Goal: Task Accomplishment & Management: Complete application form

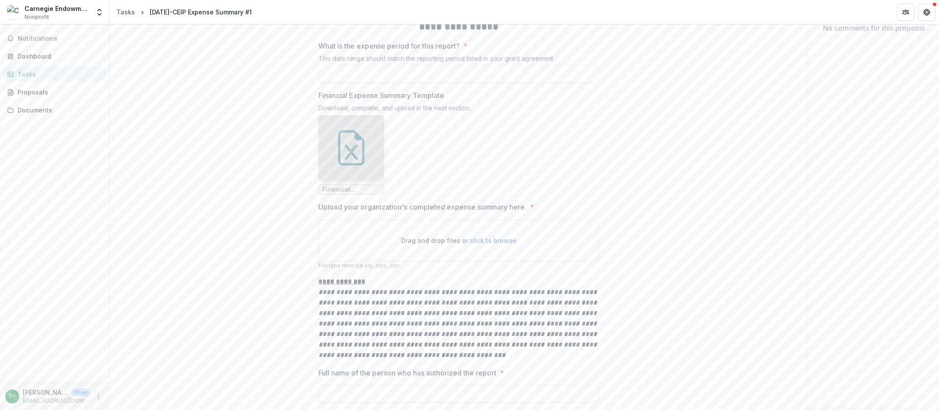
scroll to position [199, 0]
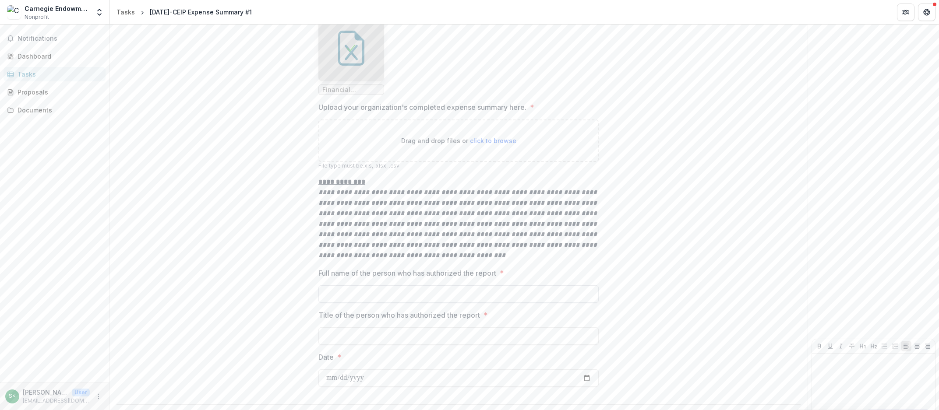
click at [415, 291] on input "Full name of the person who has authorized the report *" at bounding box center [458, 294] width 280 height 18
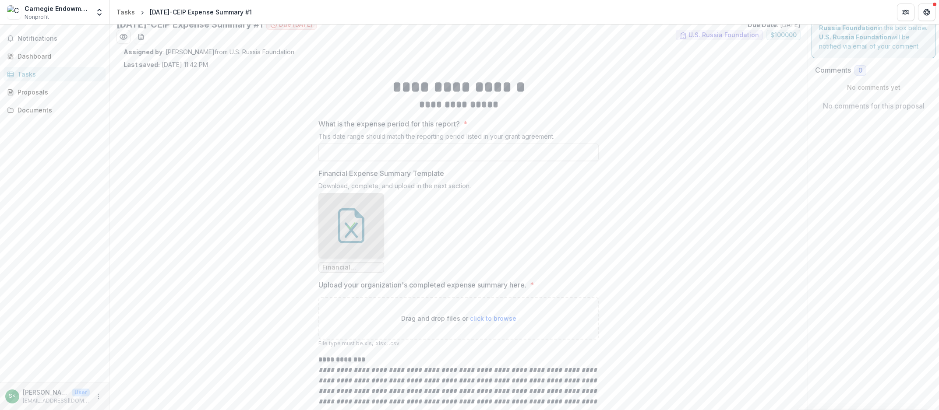
scroll to position [0, 0]
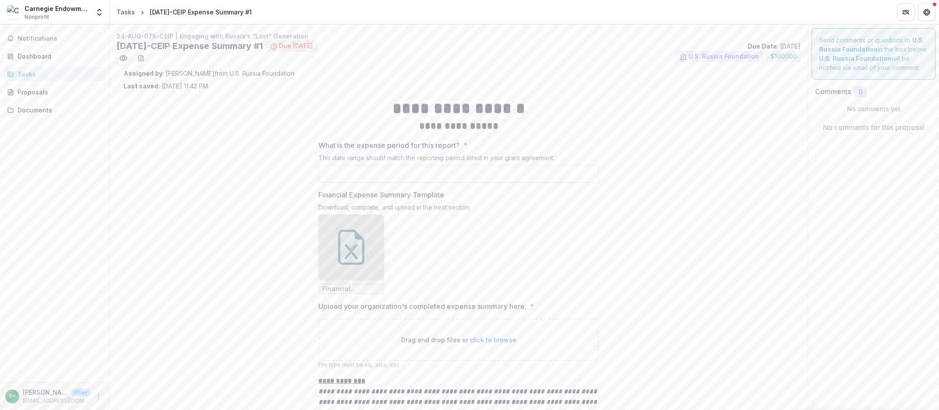
click at [426, 176] on input "What is the expense period for this report? *" at bounding box center [458, 174] width 280 height 18
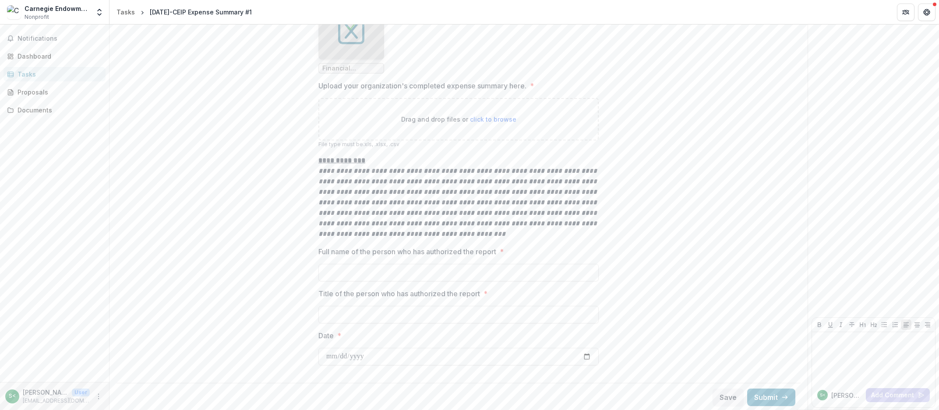
scroll to position [71, 0]
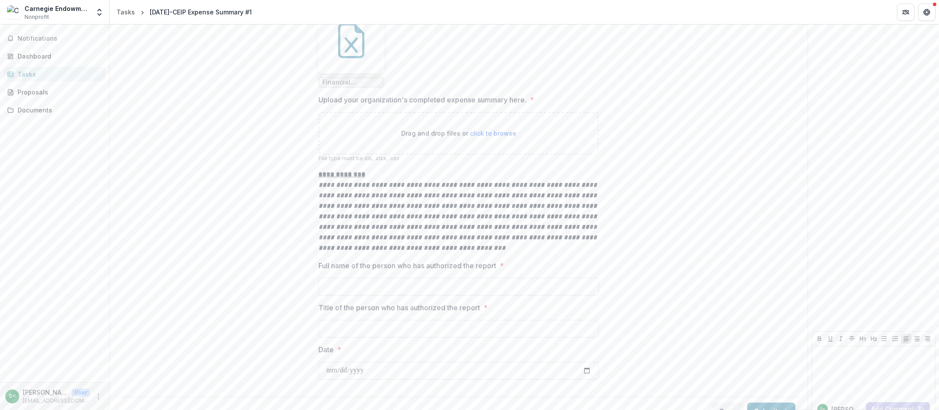
scroll to position [221, 0]
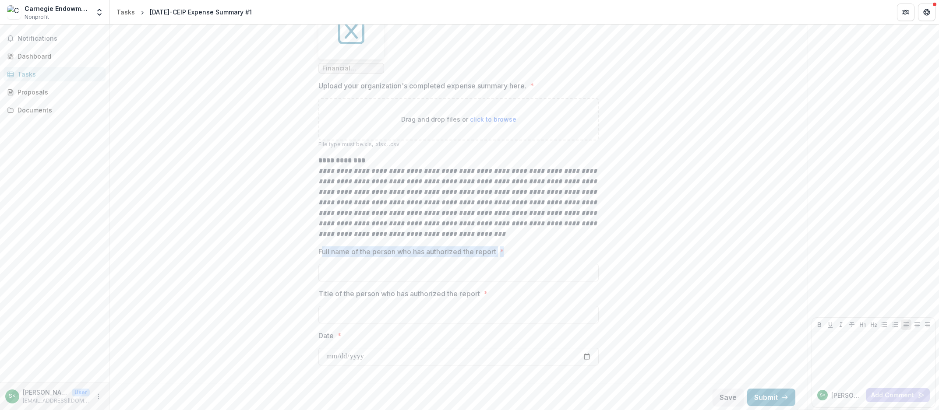
drag, startPoint x: 322, startPoint y: 250, endPoint x: 550, endPoint y: 257, distance: 228.2
click at [550, 257] on div "Full name of the person who has authorized the report *" at bounding box center [458, 263] width 280 height 35
drag, startPoint x: 319, startPoint y: 289, endPoint x: 561, endPoint y: 291, distance: 241.7
click at [561, 291] on label "Title of the person who has authorized the report *" at bounding box center [455, 293] width 275 height 11
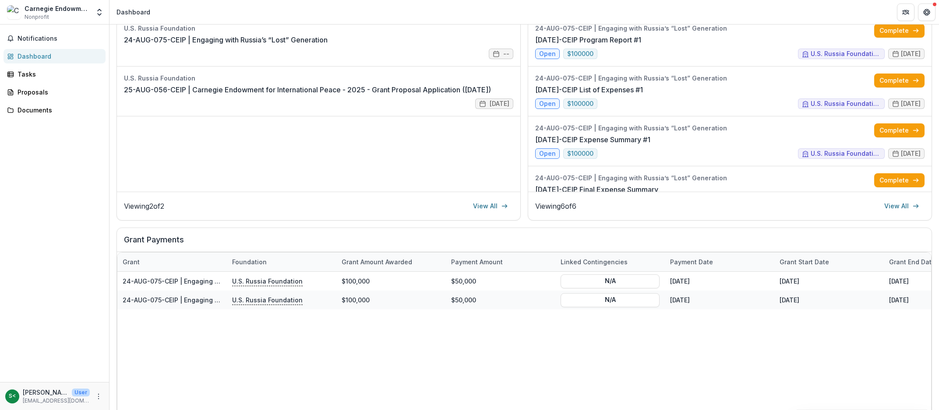
scroll to position [41, 0]
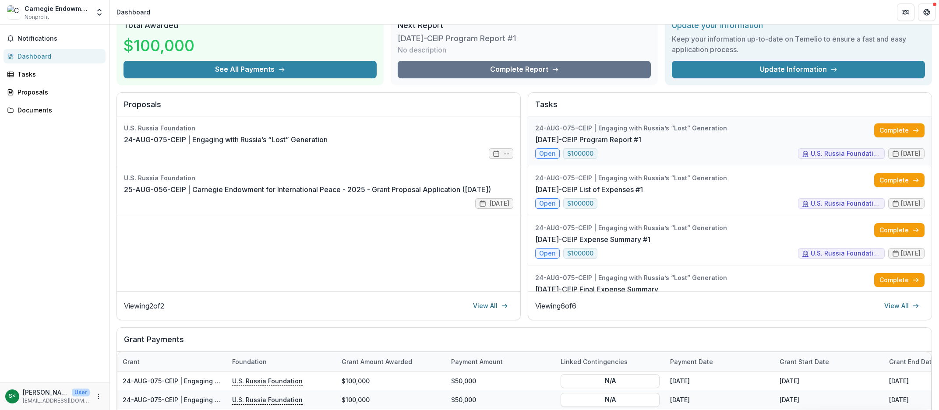
click at [641, 134] on link "[DATE]-CEIP Program Report #1" at bounding box center [588, 139] width 106 height 11
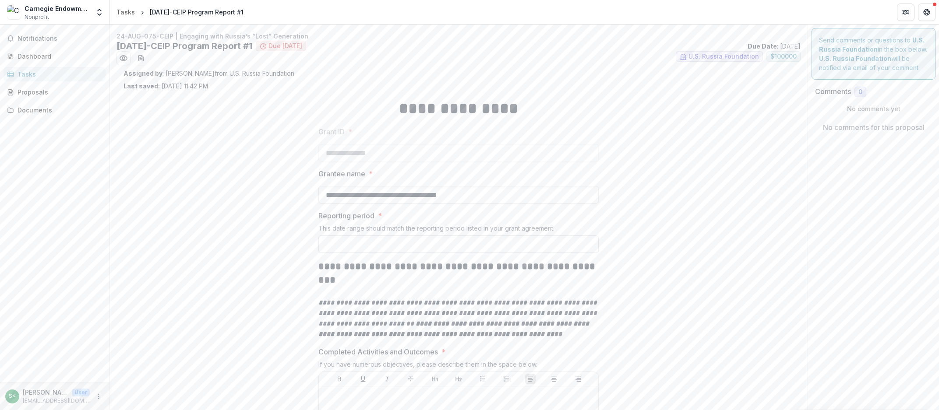
click at [341, 243] on input "Reporting period *" at bounding box center [458, 245] width 280 height 18
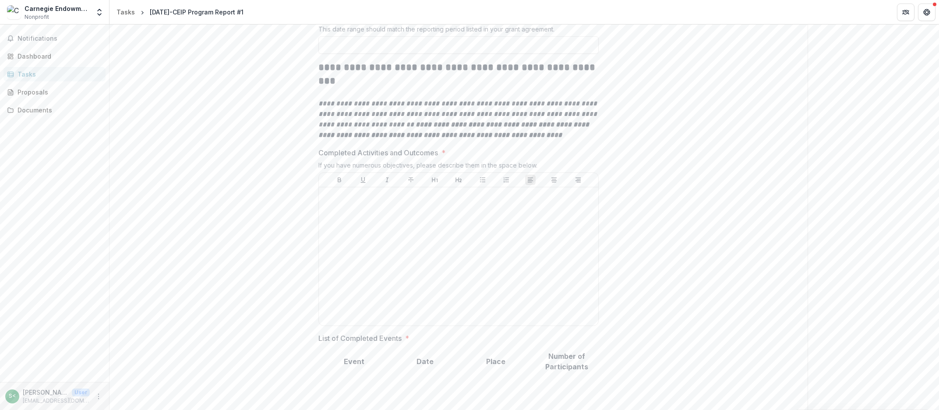
scroll to position [349, 0]
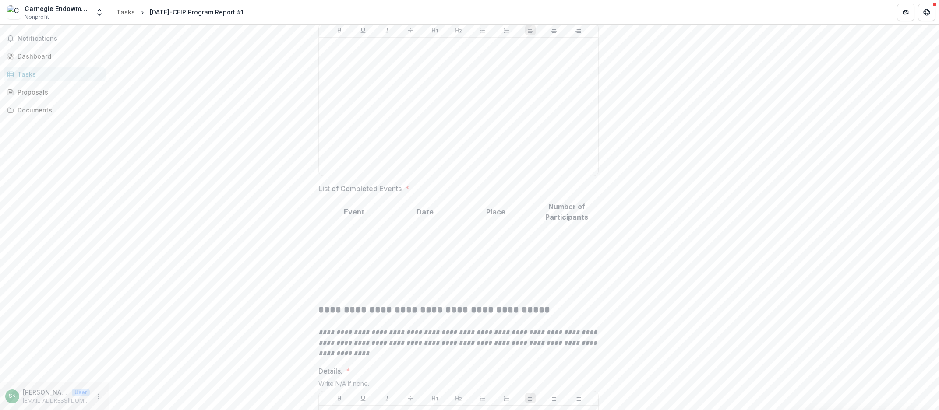
click at [341, 236] on input "List of Completed Events *" at bounding box center [354, 241] width 70 height 11
click at [357, 247] on td at bounding box center [353, 253] width 71 height 12
click at [347, 249] on input "List of Completed Events *" at bounding box center [354, 254] width 70 height 11
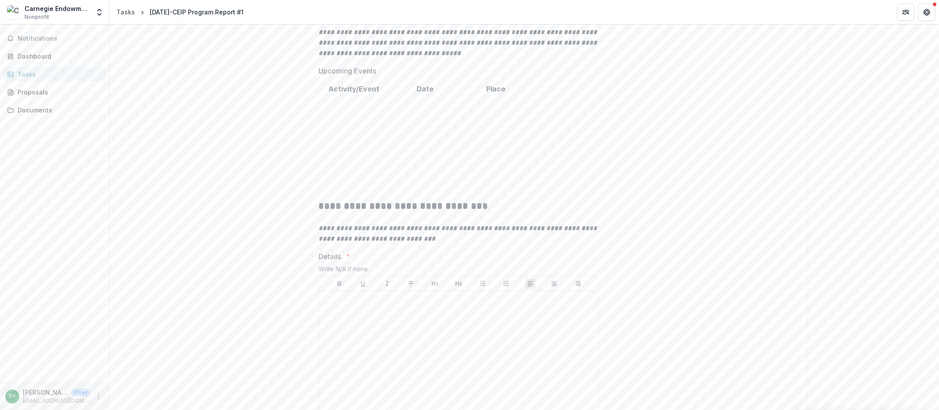
scroll to position [848, 0]
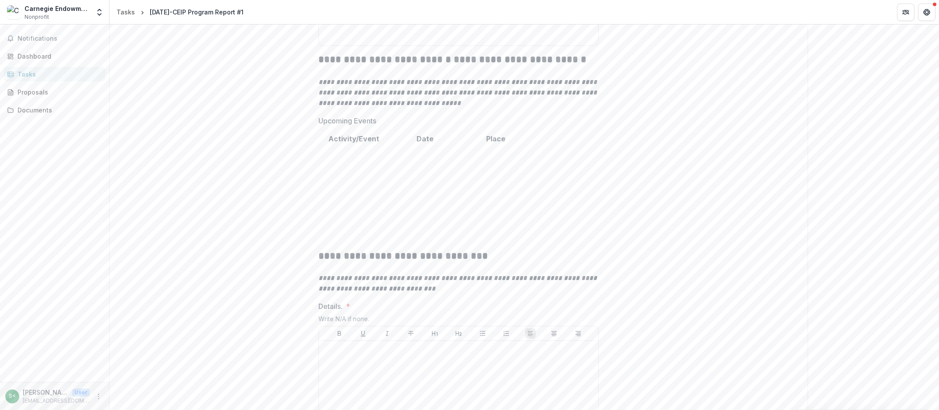
drag, startPoint x: 333, startPoint y: 117, endPoint x: 518, endPoint y: 172, distance: 193.5
click at [389, 156] on input "Upcoming Events" at bounding box center [354, 151] width 70 height 11
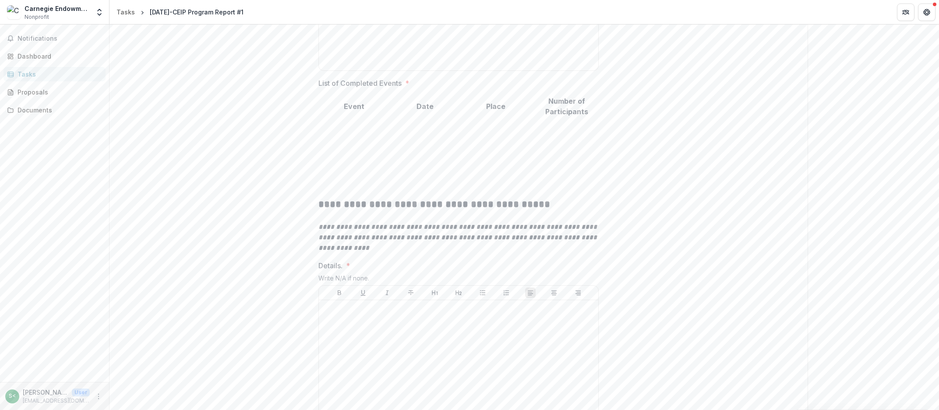
scroll to position [404, 0]
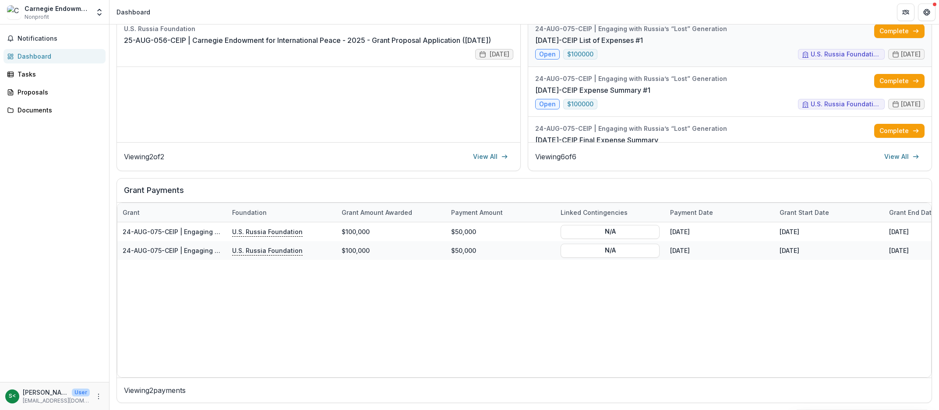
scroll to position [91, 0]
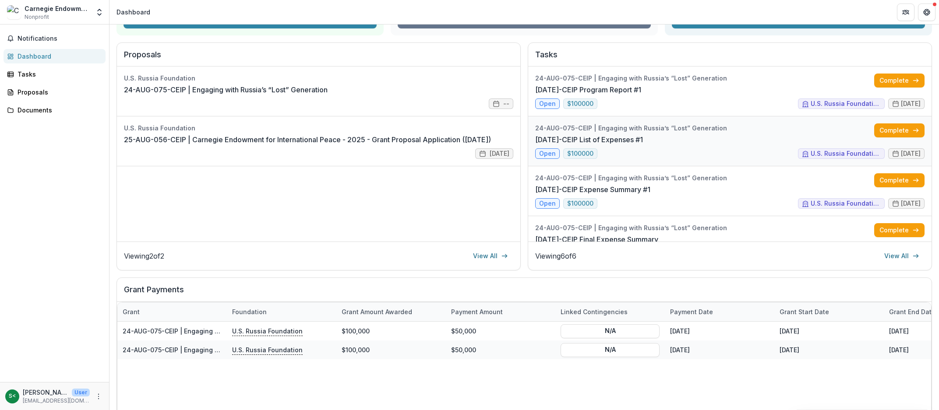
click at [637, 140] on link "[DATE]-CEIP List of Expenses #1" at bounding box center [589, 139] width 108 height 11
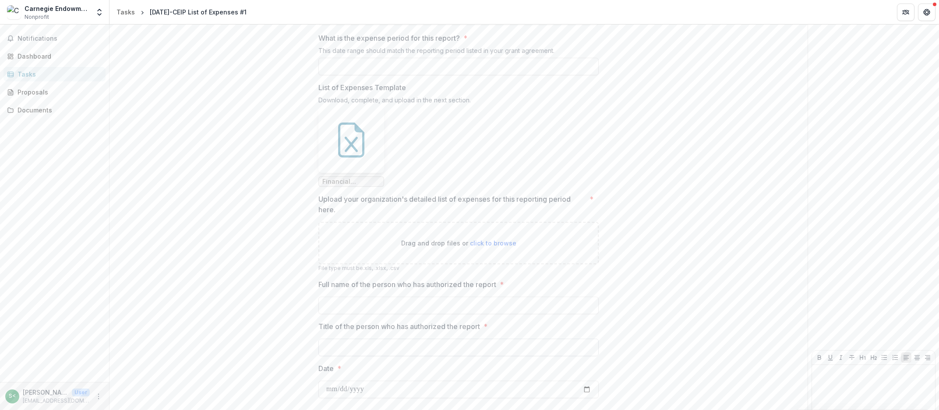
scroll to position [183, 0]
